Goal: Task Accomplishment & Management: Manage account settings

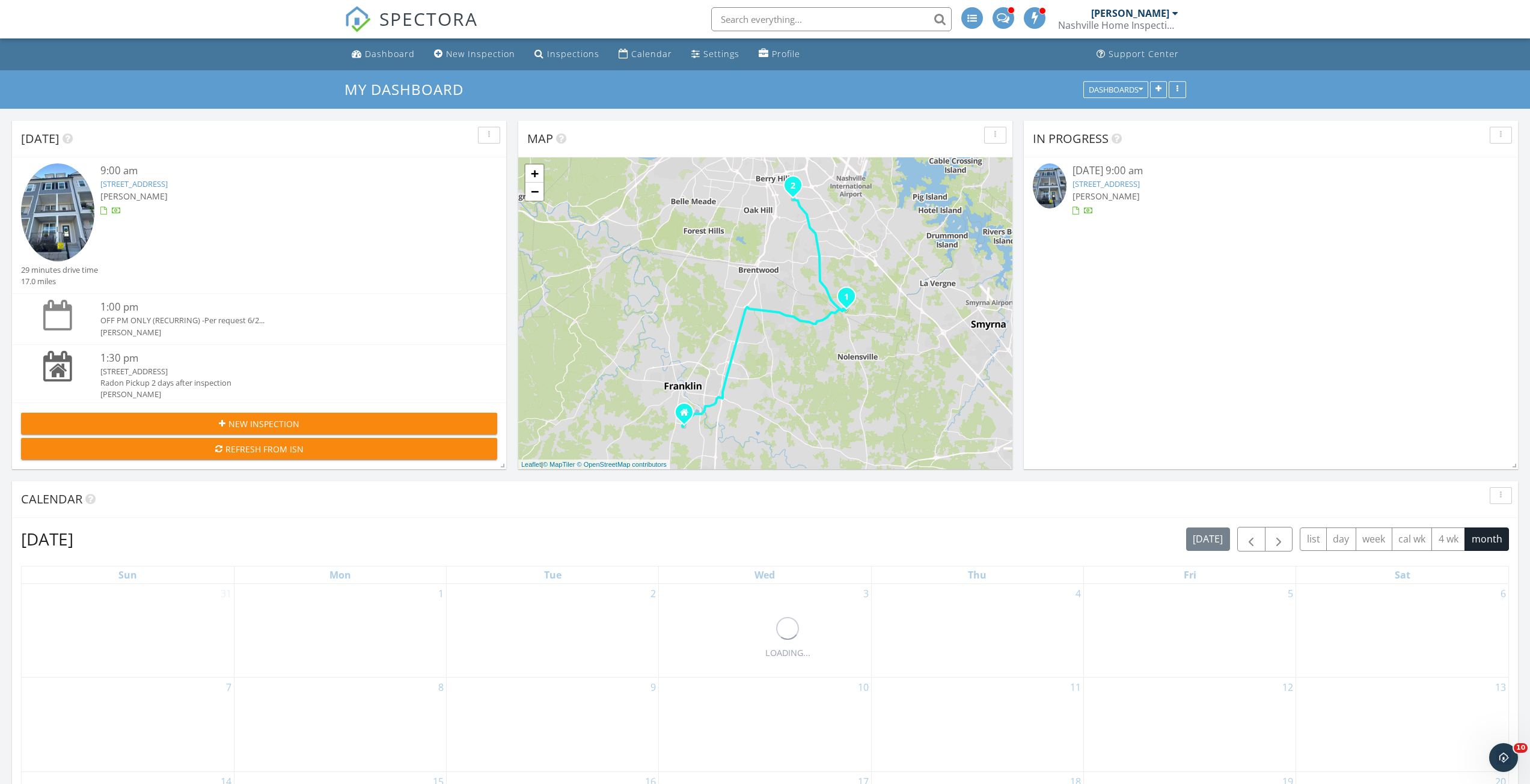
click at [167, 179] on link "715 Fordham Dr, Brentwood, TN 37027" at bounding box center [134, 184] width 67 height 11
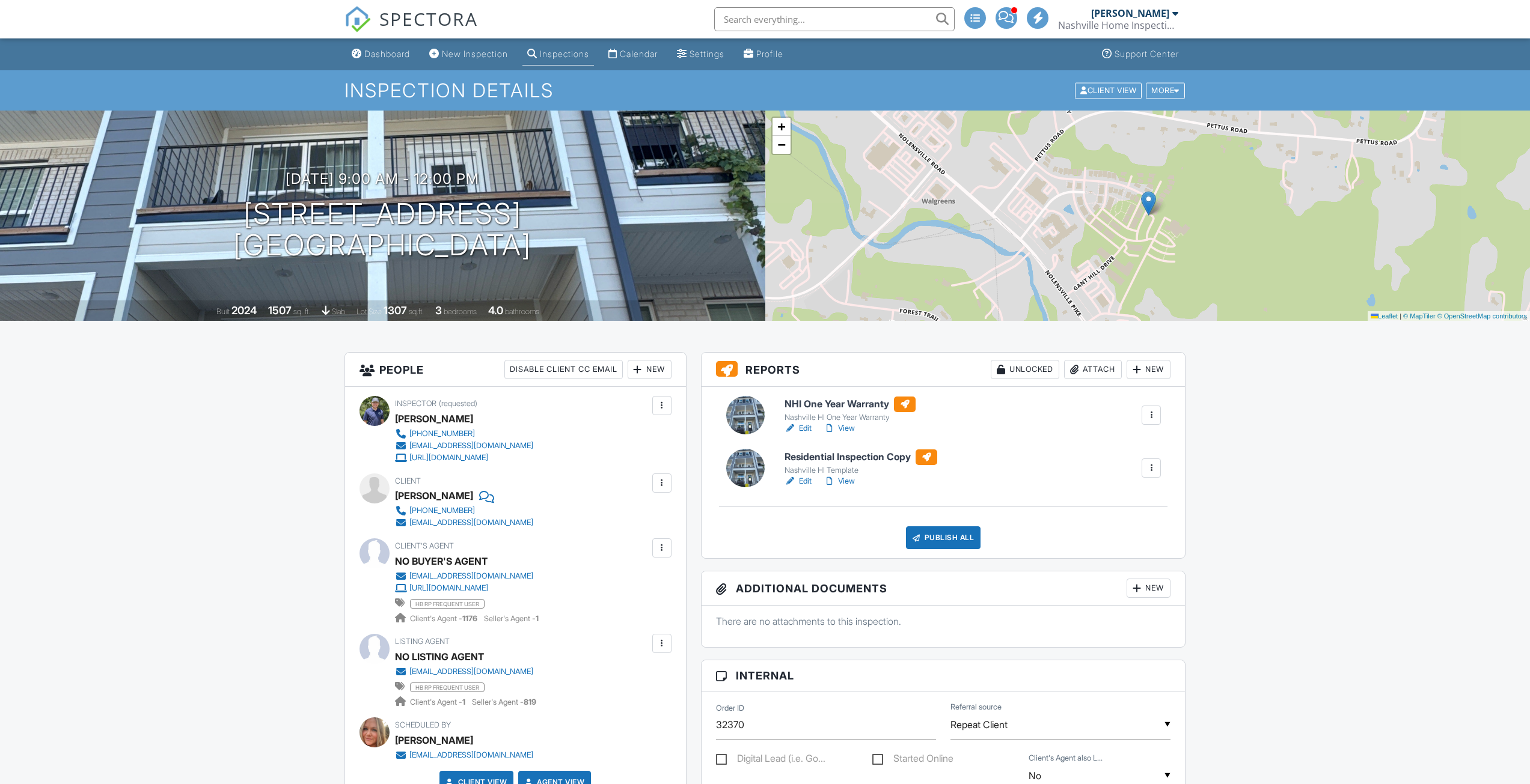
click at [1151, 467] on div at bounding box center [1152, 468] width 12 height 12
click at [1118, 562] on div "Delete" at bounding box center [1115, 562] width 26 height 13
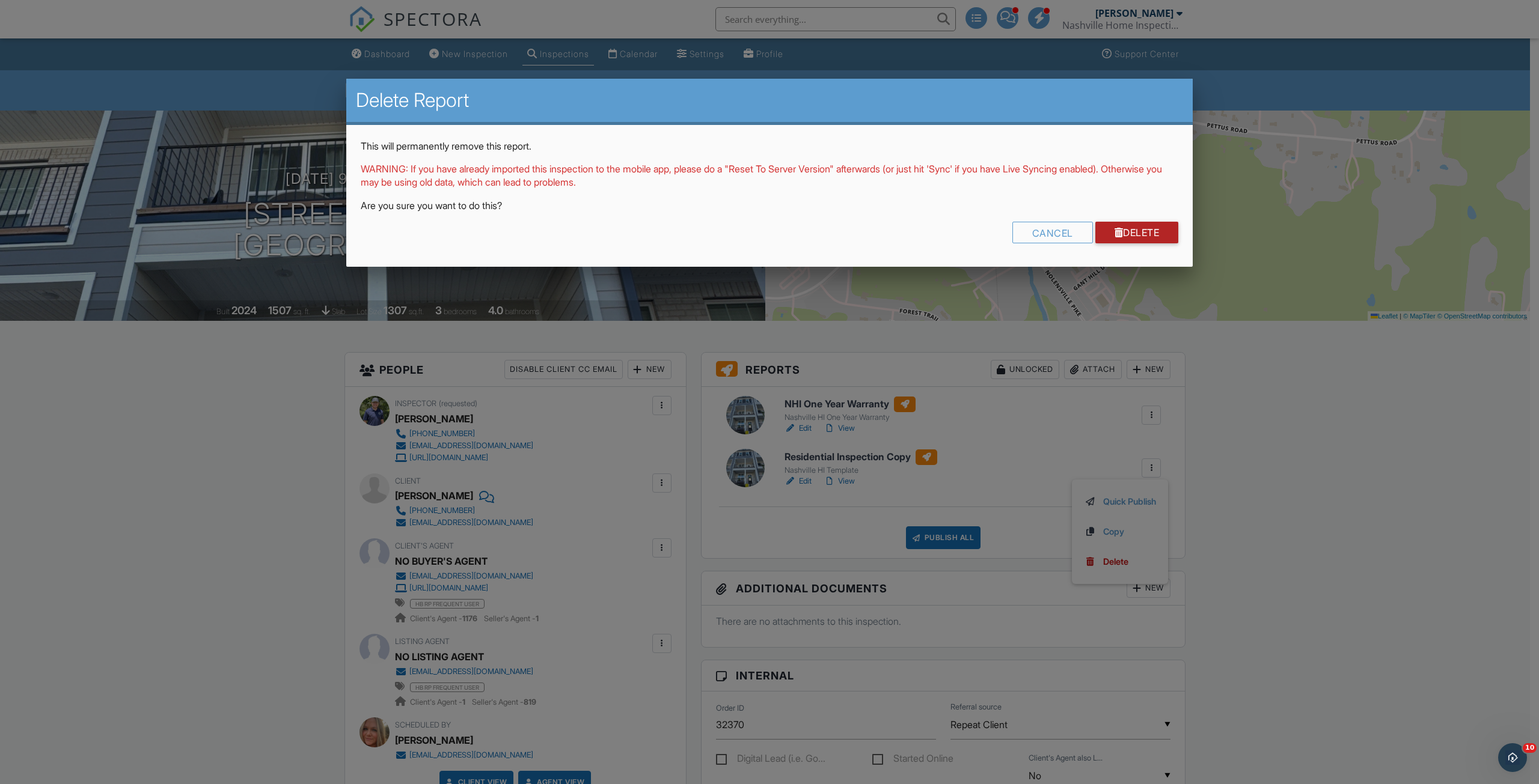
click at [1140, 232] on link "Delete" at bounding box center [1137, 232] width 84 height 22
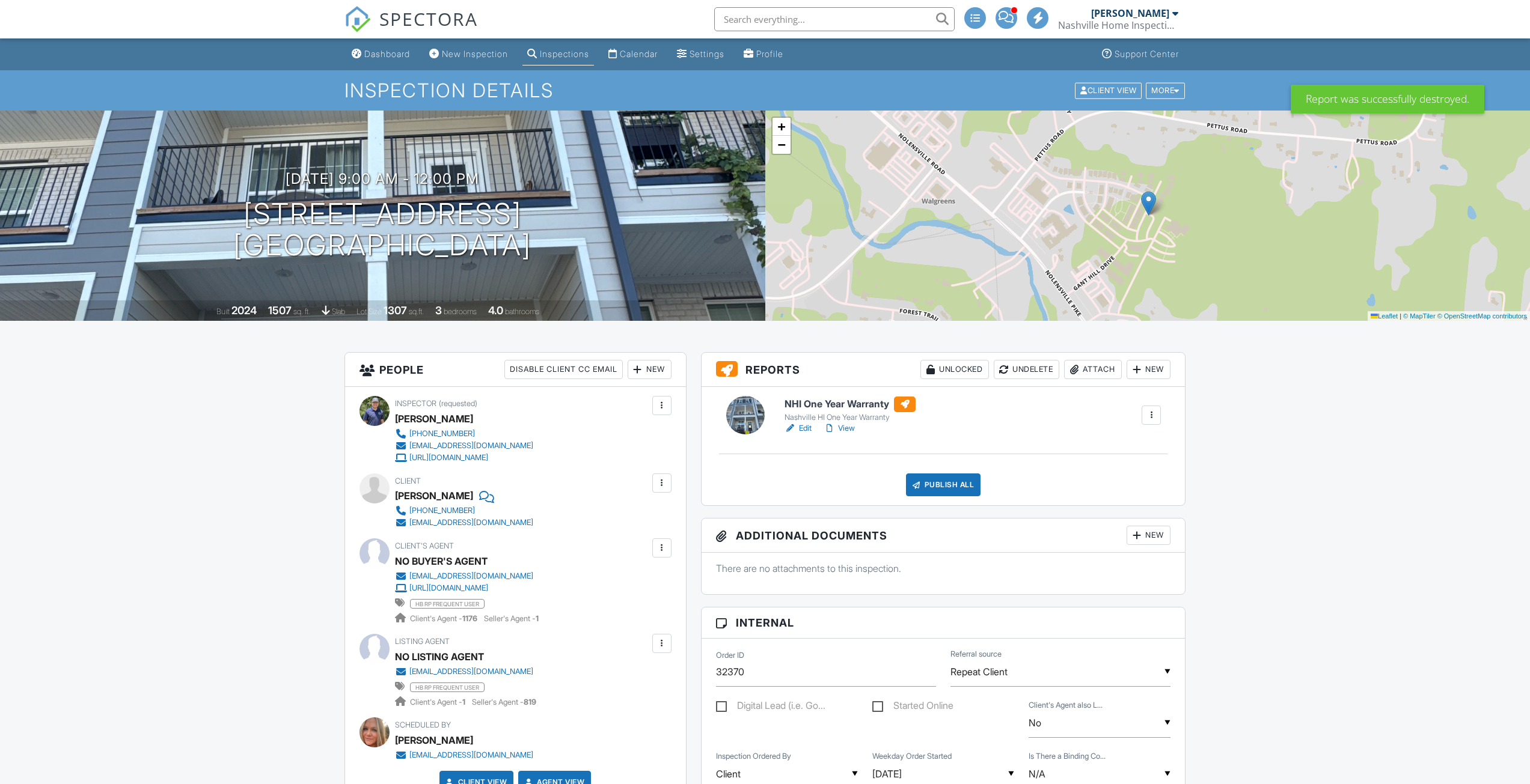
click at [837, 423] on link "View" at bounding box center [839, 428] width 31 height 12
click at [844, 427] on link "View" at bounding box center [839, 428] width 31 height 12
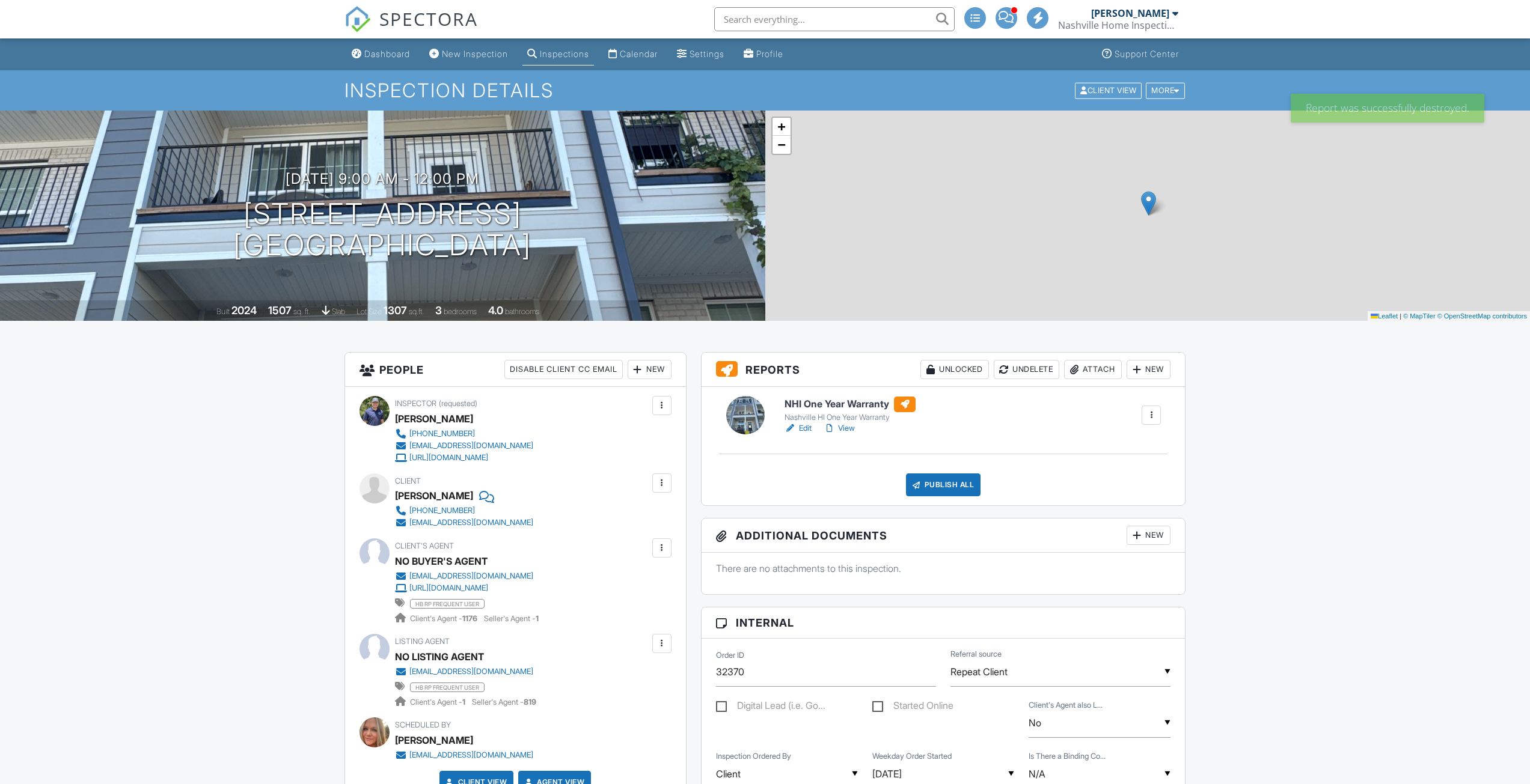
drag, startPoint x: 0, startPoint y: 0, endPoint x: 849, endPoint y: 429, distance: 951.2
click at [849, 429] on link "View" at bounding box center [839, 428] width 31 height 12
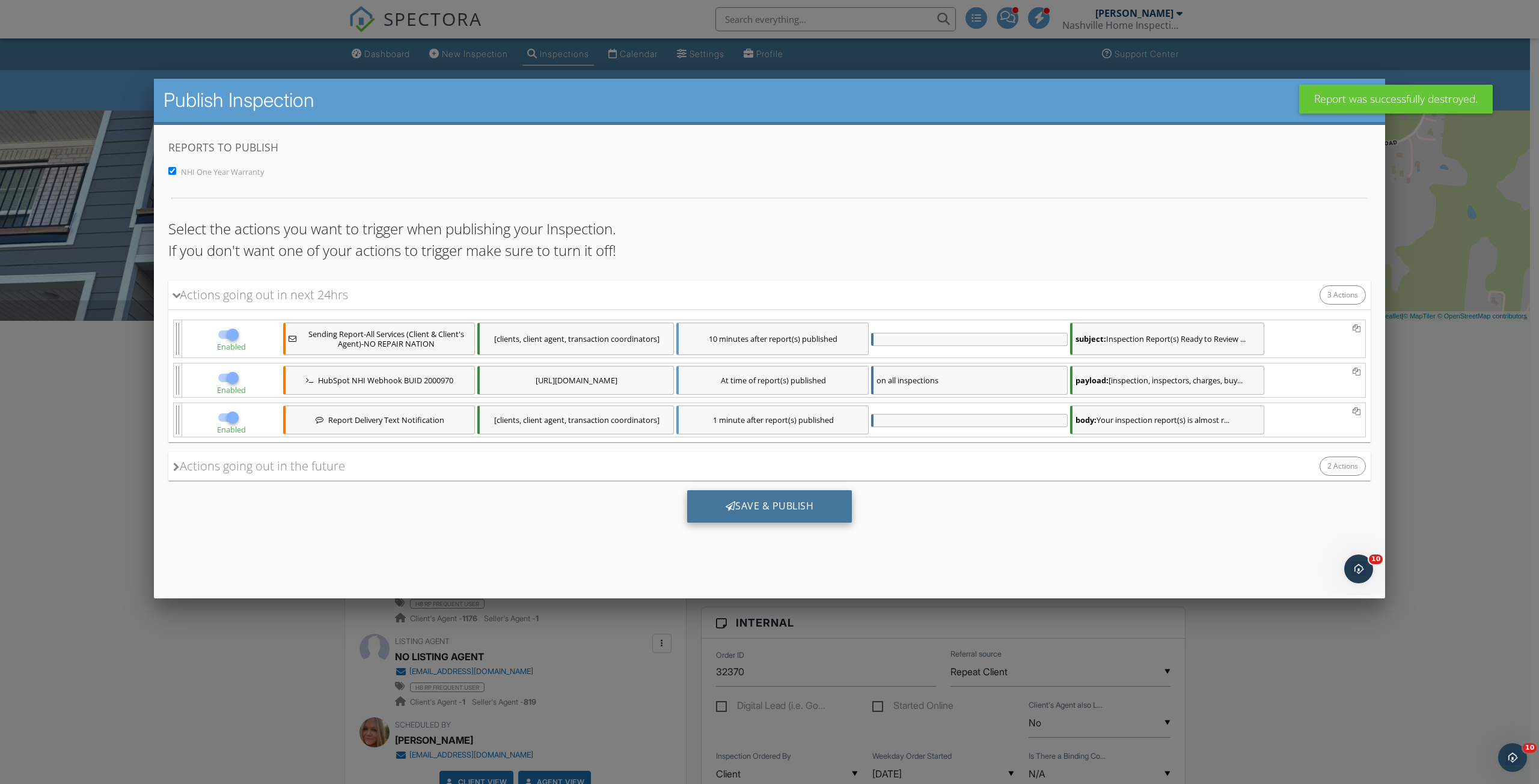
click at [807, 500] on div "Save & Publish" at bounding box center [770, 506] width 165 height 33
